Goal: Transaction & Acquisition: Subscribe to service/newsletter

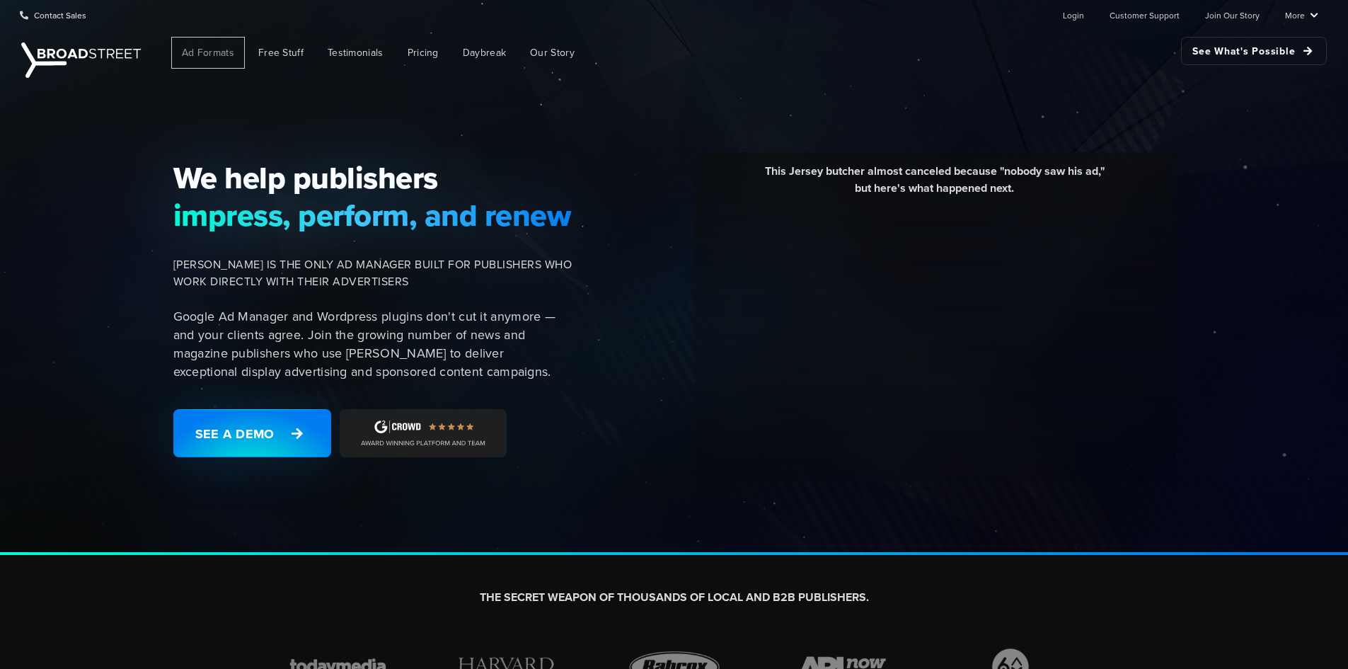
click at [210, 50] on span "Ad Formats" at bounding box center [208, 52] width 52 height 15
click at [419, 52] on span "Pricing" at bounding box center [423, 52] width 31 height 15
click at [282, 408] on div "We help publishers impress, perform, and renew [PERSON_NAME] IS THE ONLY AD MAN…" at bounding box center [377, 316] width 425 height 315
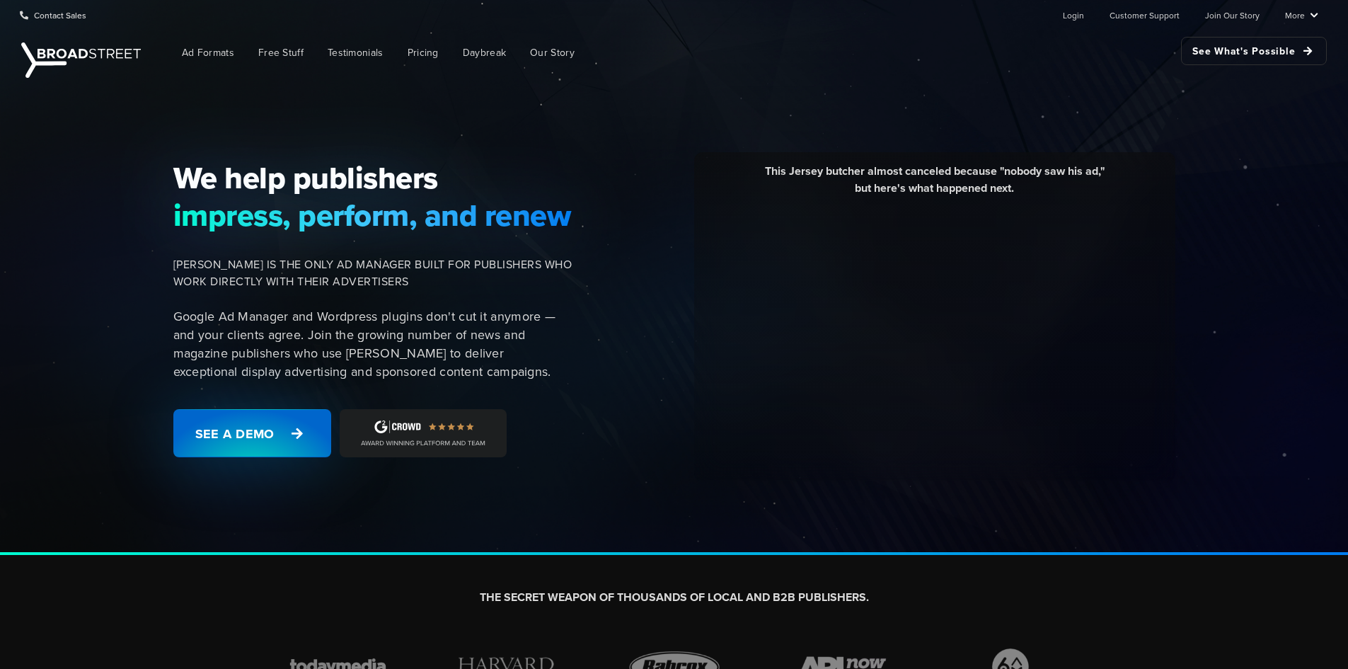
click at [280, 432] on link "See a Demo" at bounding box center [252, 433] width 158 height 48
